Goal: Task Accomplishment & Management: Manage account settings

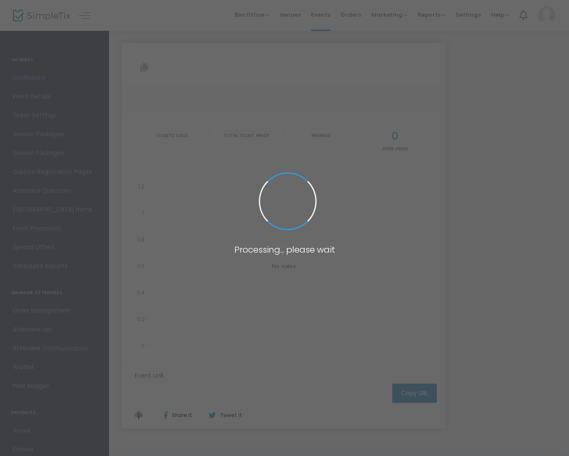
type input "[URL][DOMAIN_NAME]"
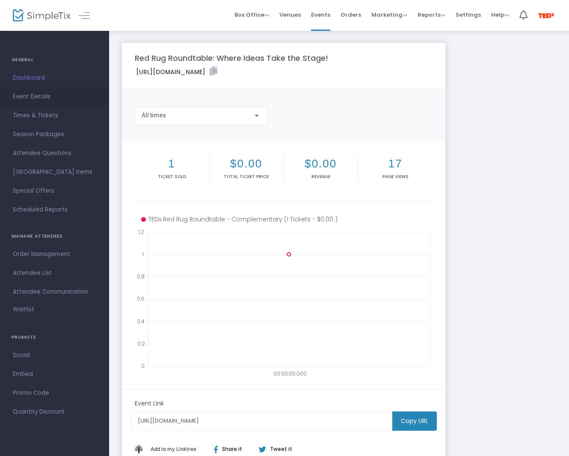
click at [54, 96] on span "Event Details" at bounding box center [54, 96] width 83 height 11
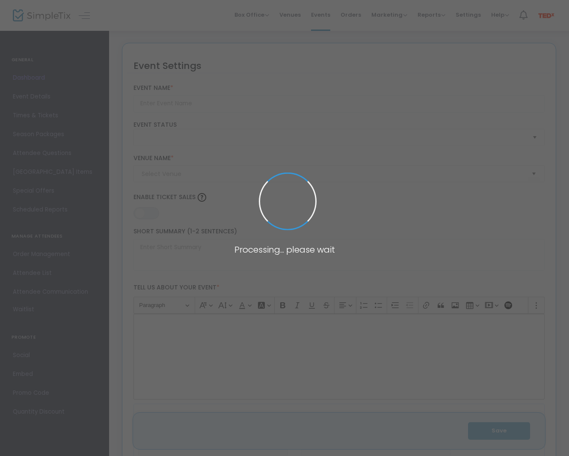
type input "Red Rug Roundtable: Where Ideas Take the Stage!"
type textarea "Join us for our final 2025 TEDx Red Rug Roundtable, a lively and inspirational …"
type input "Grab your Ticket"
checkbox input "true"
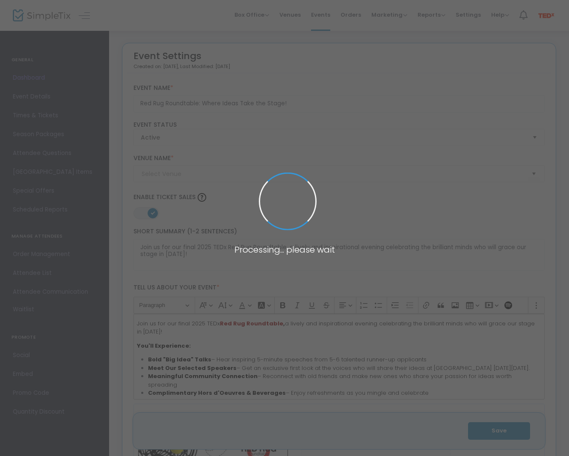
type input "[GEOGRAPHIC_DATA]"
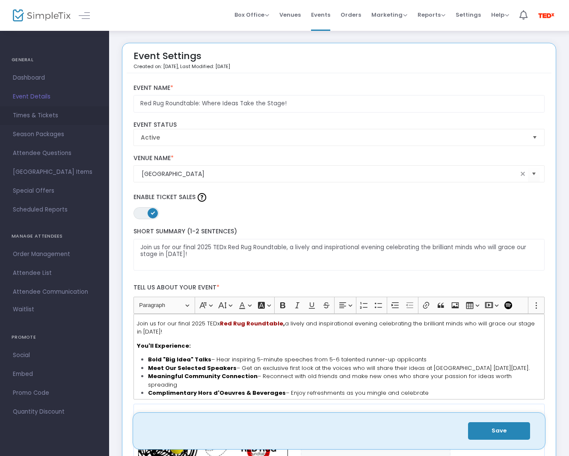
click at [58, 115] on span "Times & Tickets" at bounding box center [54, 115] width 83 height 11
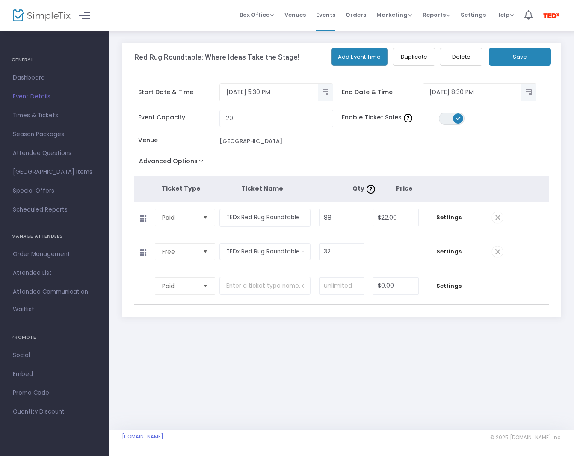
click at [440, 222] on td "Settings" at bounding box center [449, 219] width 52 height 34
click at [445, 218] on span "Settings" at bounding box center [450, 217] width 44 height 9
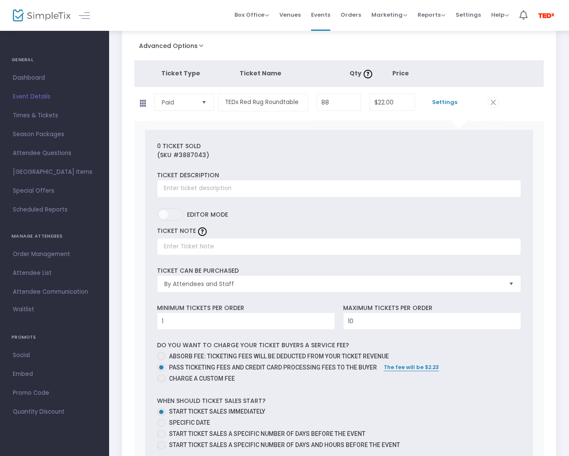
scroll to position [128, 0]
